Goal: Information Seeking & Learning: Learn about a topic

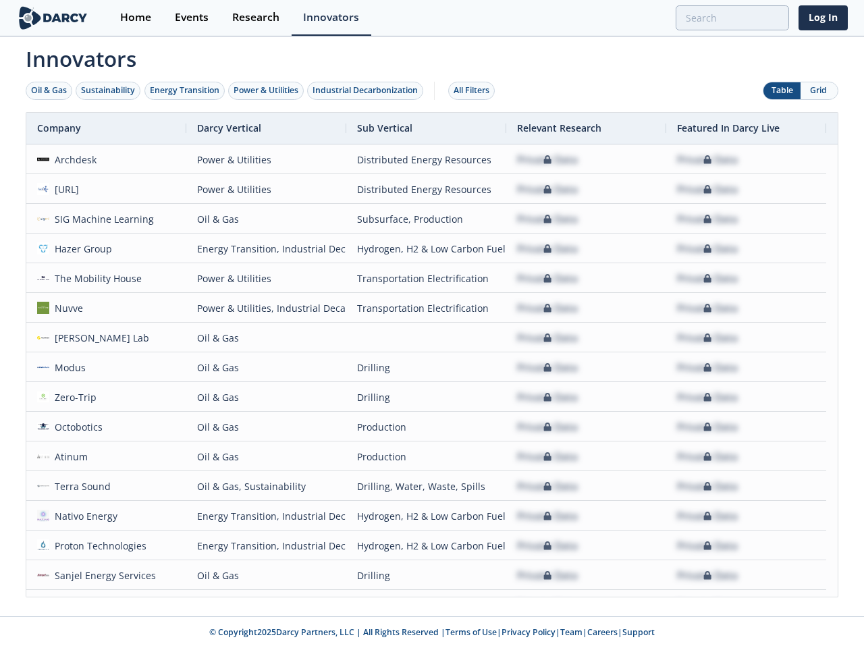
click at [49, 90] on div "Oil & Gas" at bounding box center [49, 90] width 36 height 12
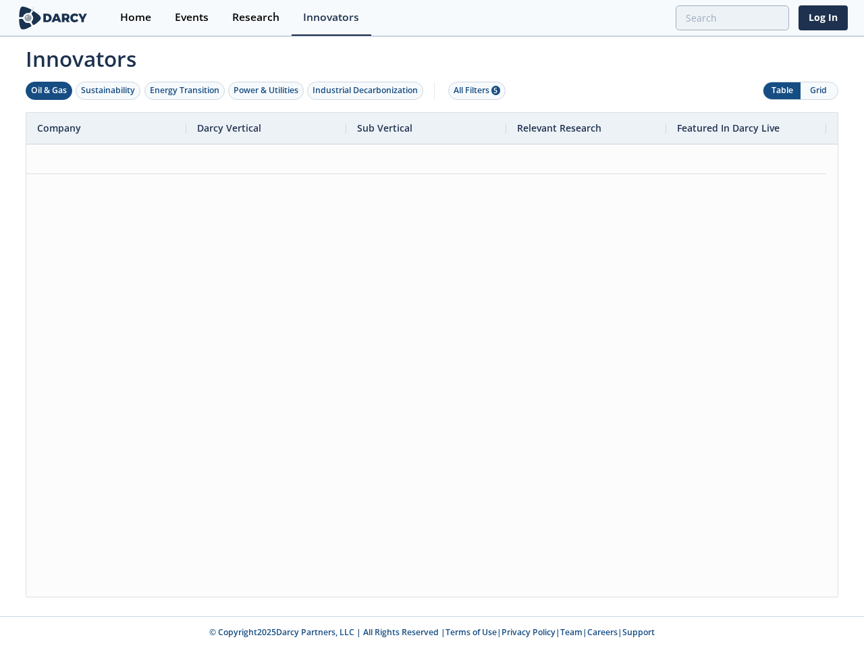
click at [109, 90] on div "Sustainability" at bounding box center [108, 90] width 54 height 12
click at [185, 90] on div "Energy Transition" at bounding box center [185, 90] width 70 height 12
click at [267, 90] on div "Power & Utilities" at bounding box center [266, 90] width 65 height 12
